Goal: Find specific page/section: Find specific page/section

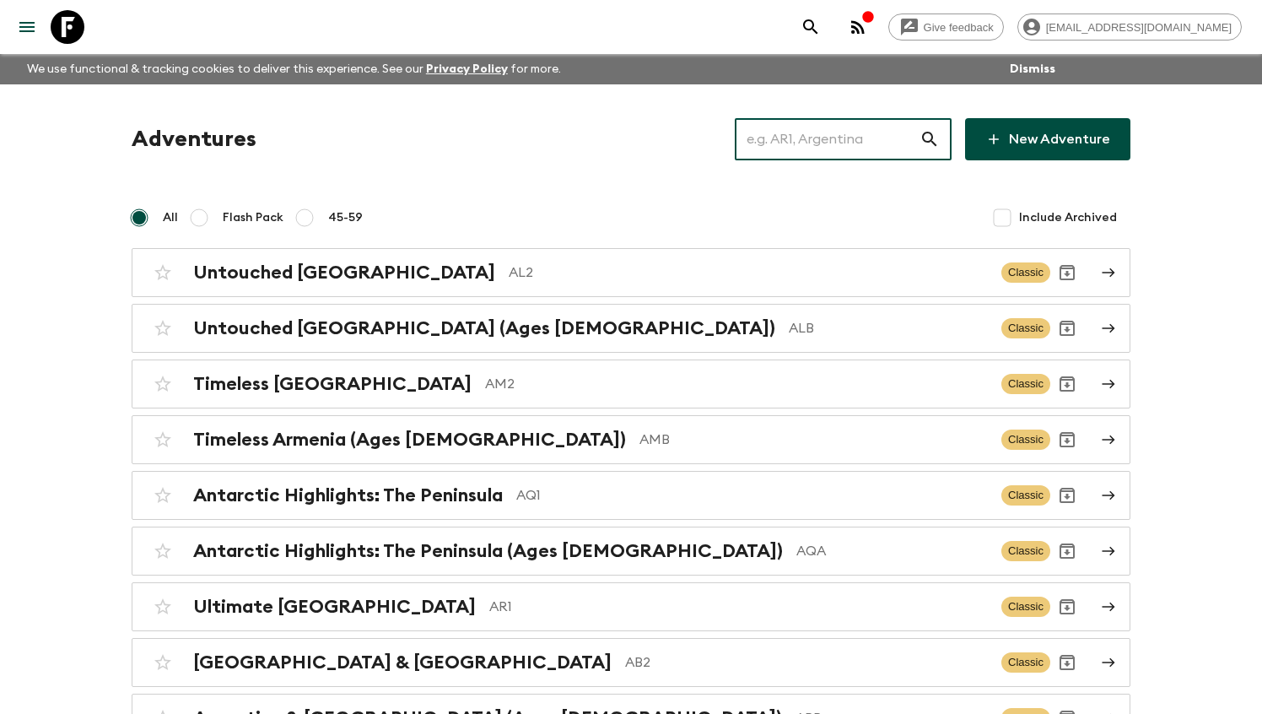
click at [868, 147] on input "text" at bounding box center [827, 139] width 185 height 47
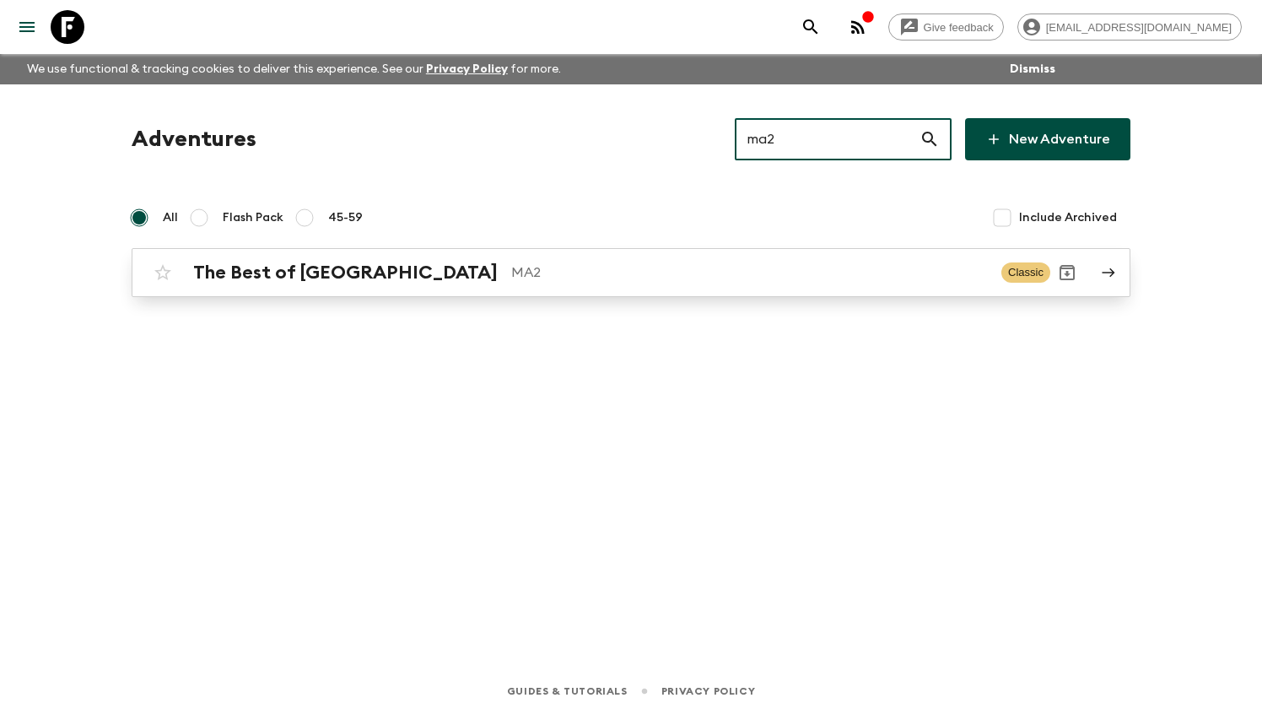
type input "ma2"
click at [637, 267] on p "MA2" at bounding box center [749, 272] width 477 height 20
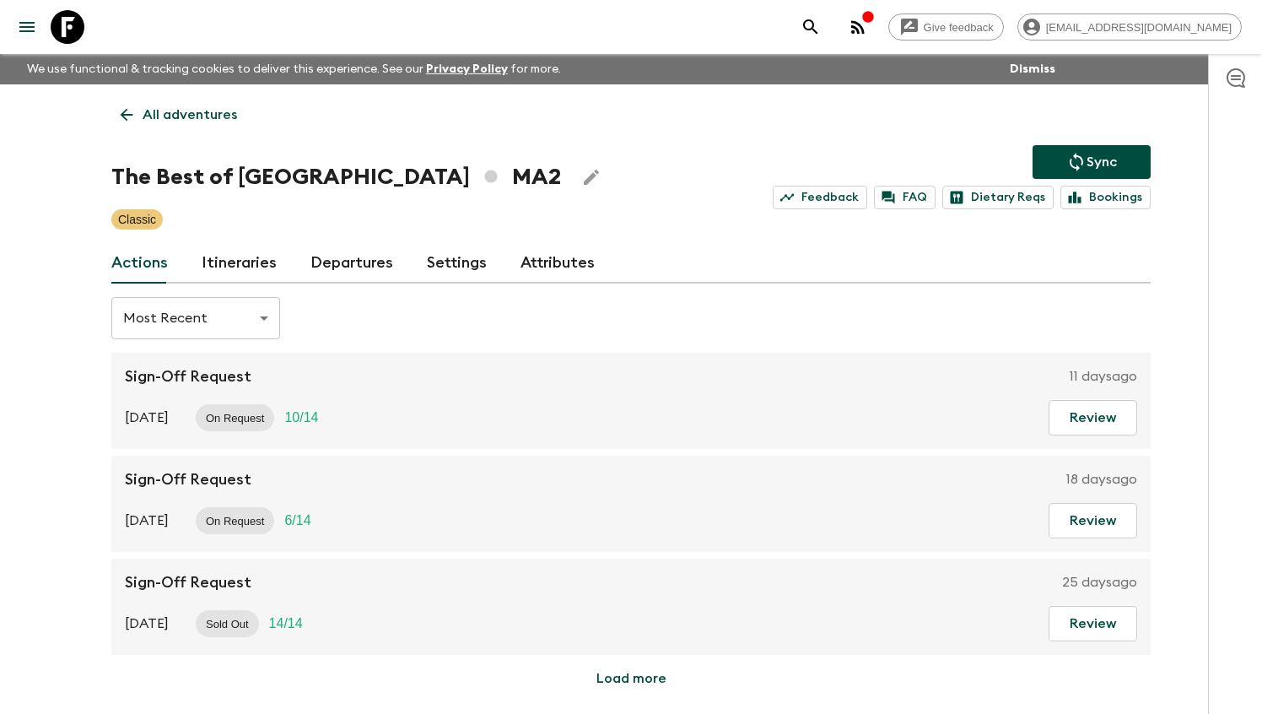
click at [238, 262] on link "Itineraries" at bounding box center [239, 263] width 75 height 40
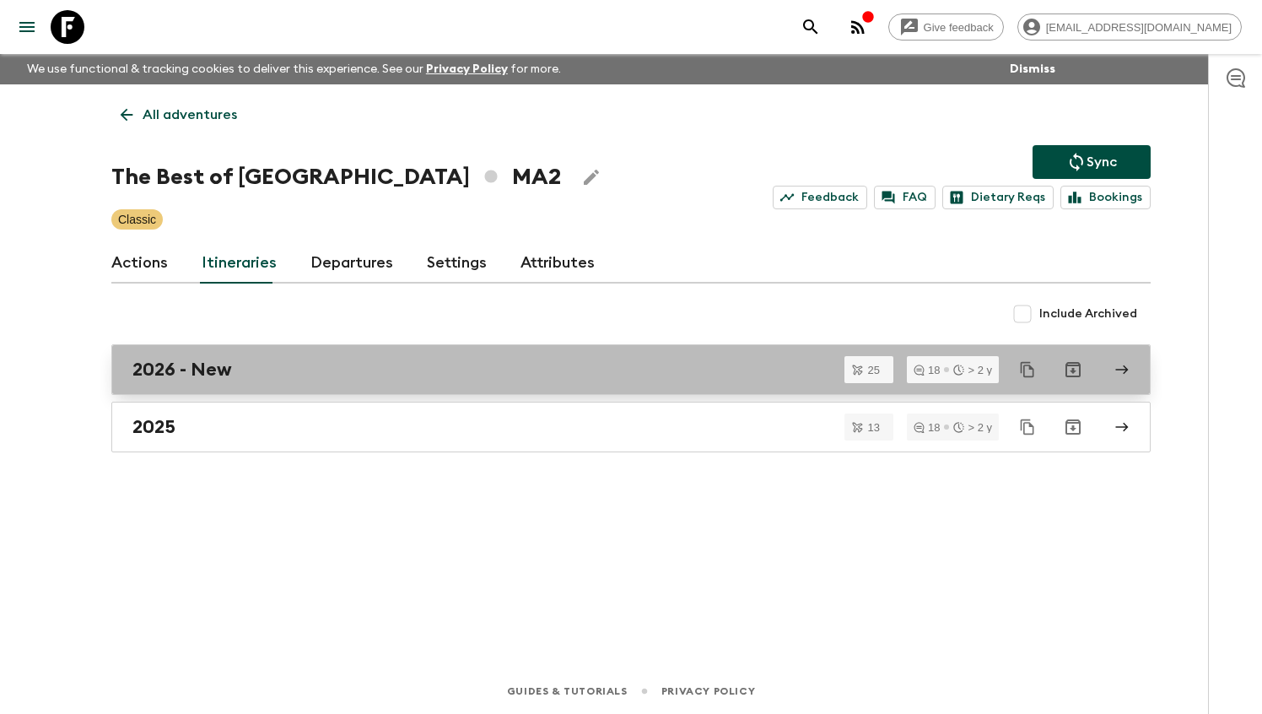
click at [297, 364] on div "2026 - New" at bounding box center [614, 370] width 965 height 22
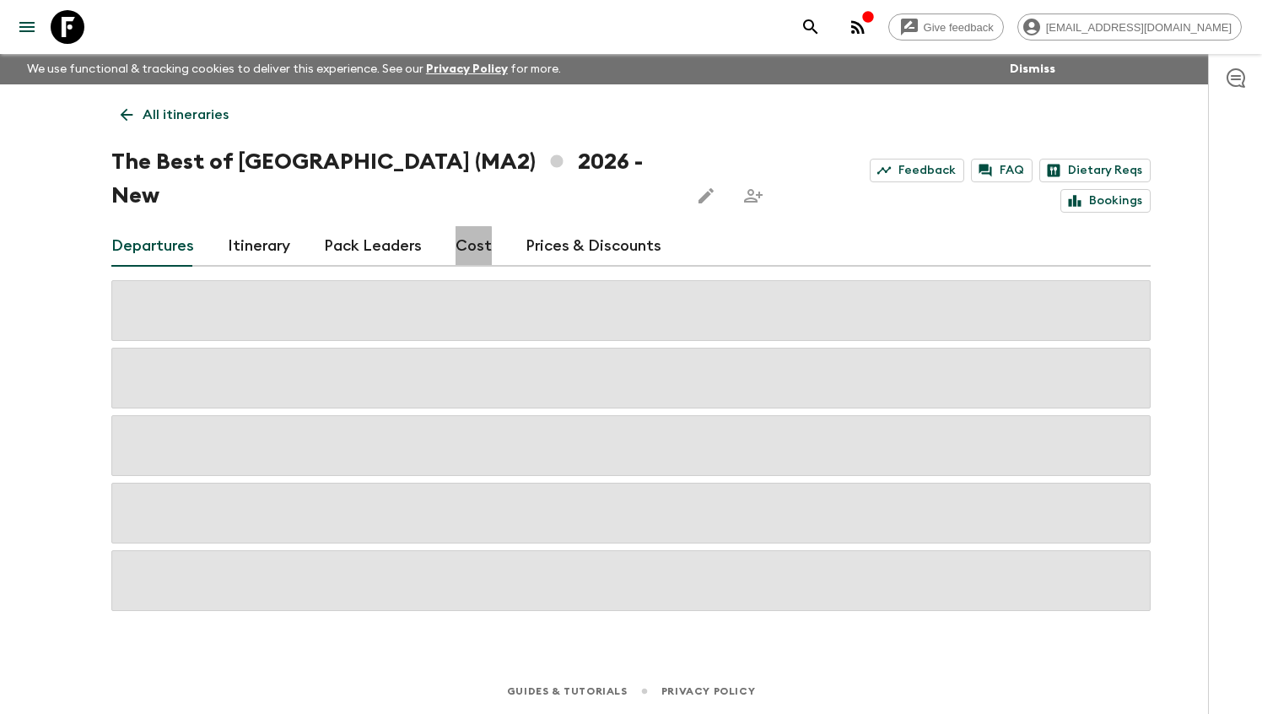
click at [463, 226] on link "Cost" at bounding box center [474, 246] width 36 height 40
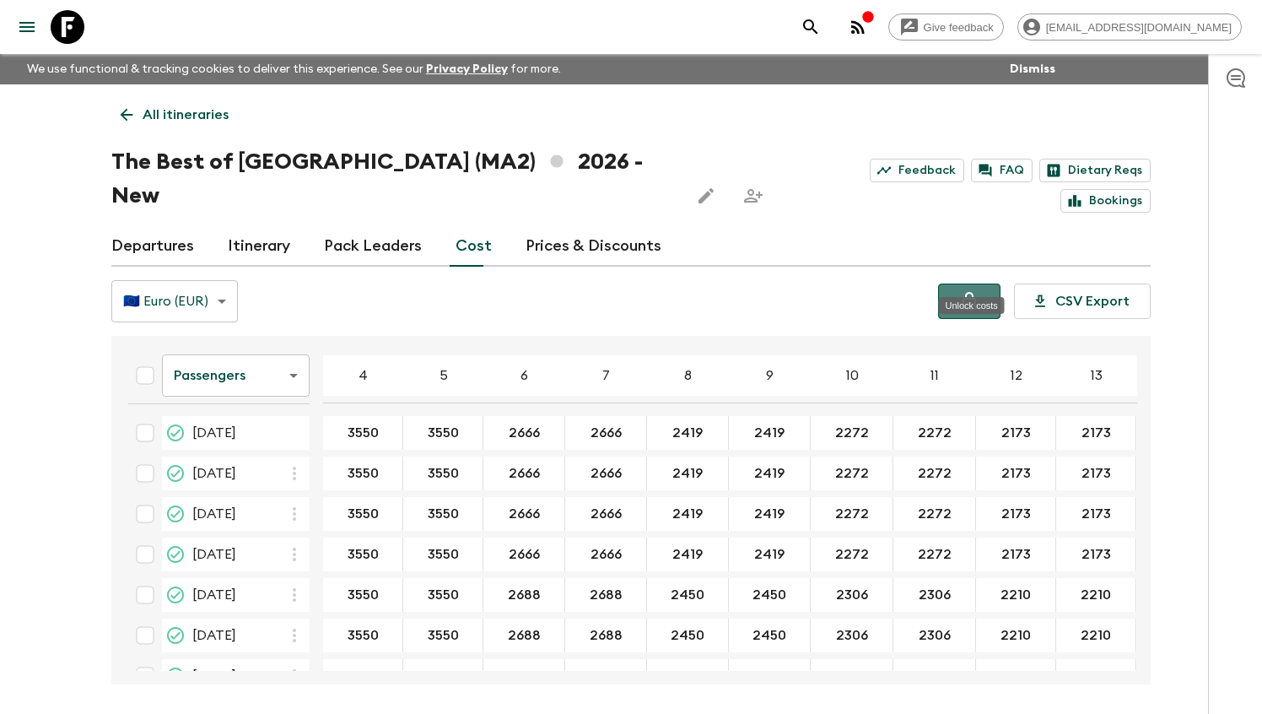
click at [974, 292] on icon "Unlock costs" at bounding box center [968, 301] width 13 height 18
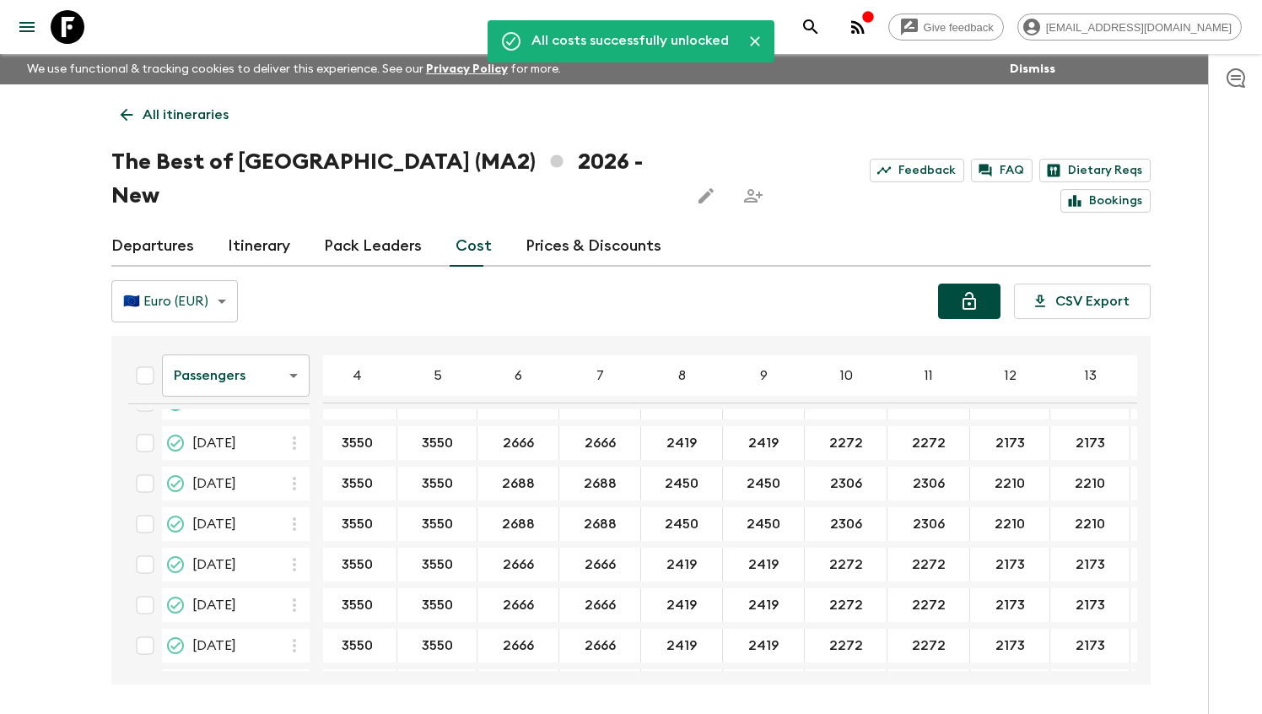
scroll to position [115, 11]
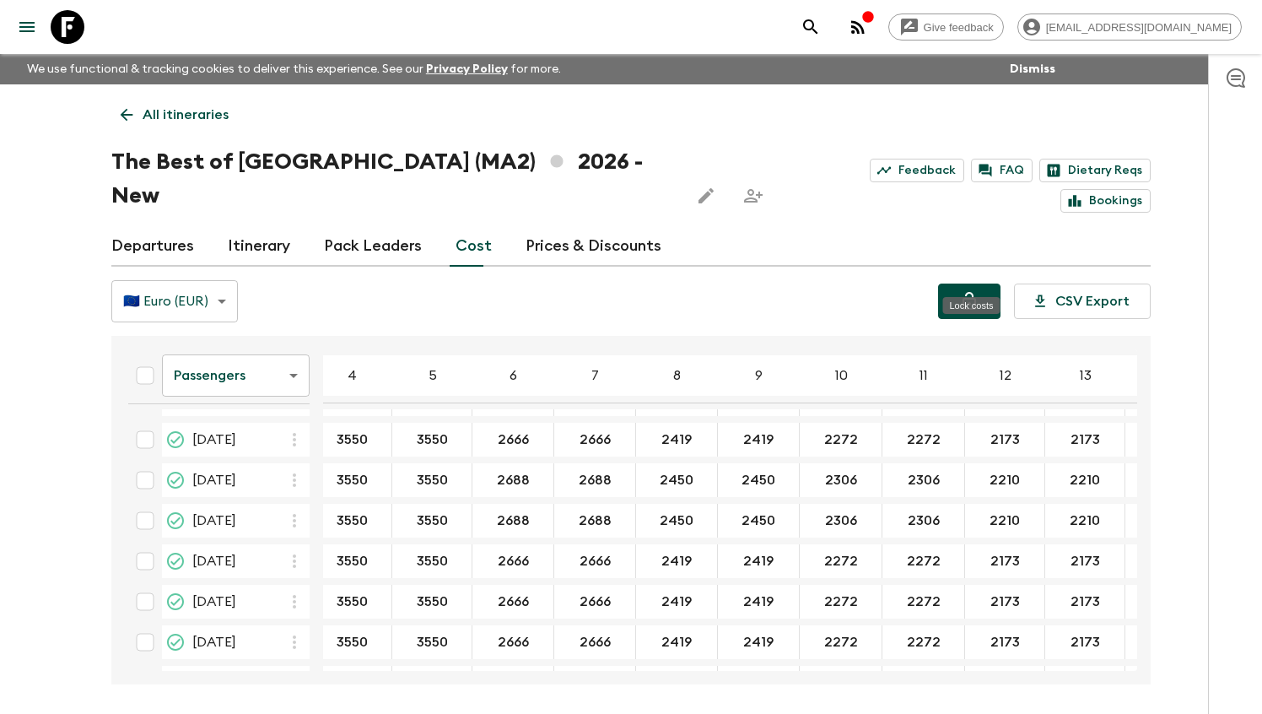
click at [965, 291] on icon "Lock costs" at bounding box center [969, 301] width 20 height 20
click at [966, 292] on icon "Lock costs" at bounding box center [968, 301] width 13 height 18
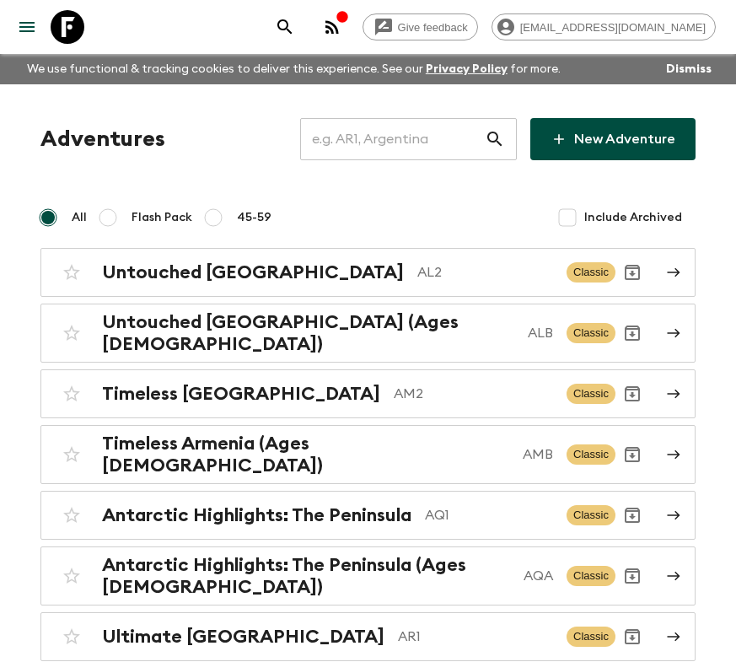
click at [380, 147] on input "text" at bounding box center [392, 139] width 185 height 47
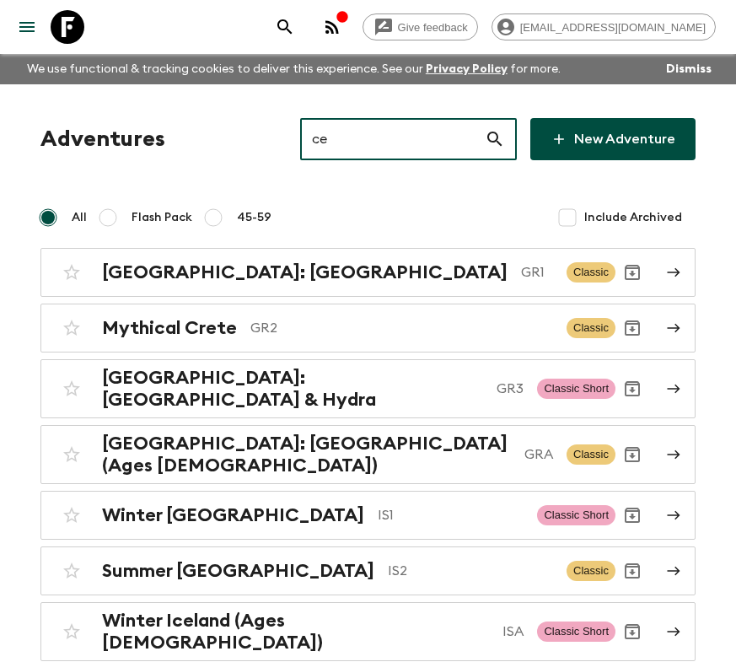
type input "c"
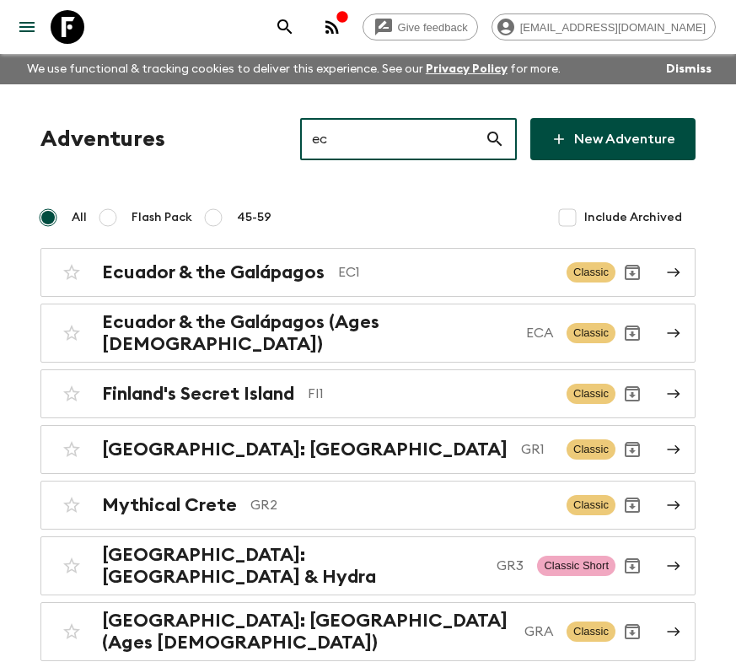
type input "e"
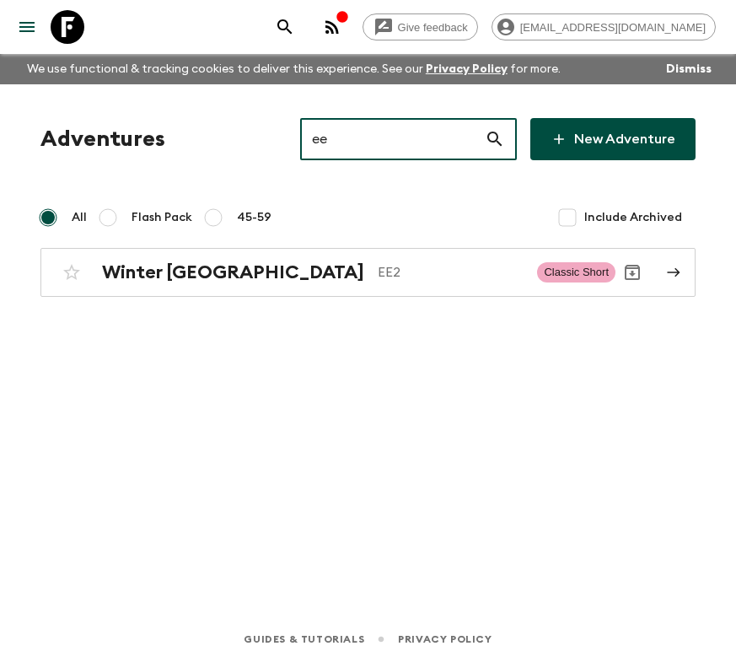
type input "e"
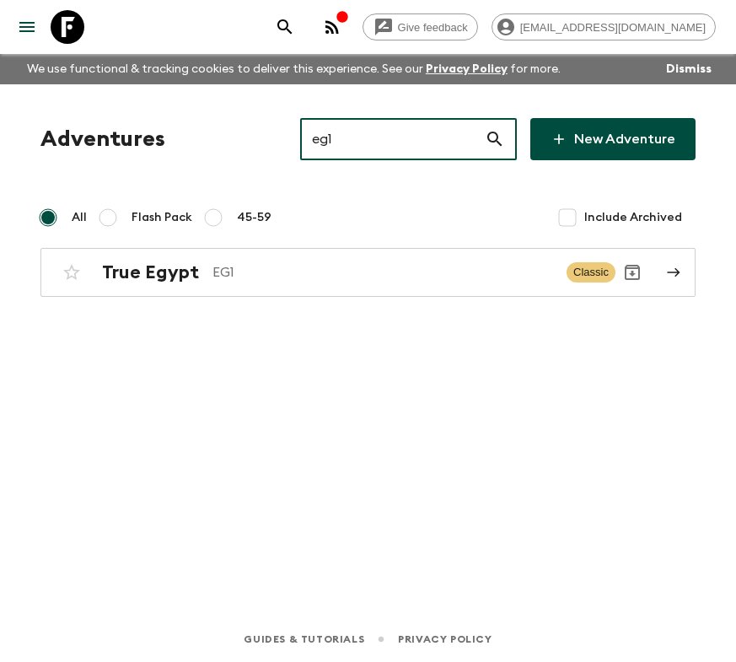
type input "eg1"
